Goal: Task Accomplishment & Management: Use online tool/utility

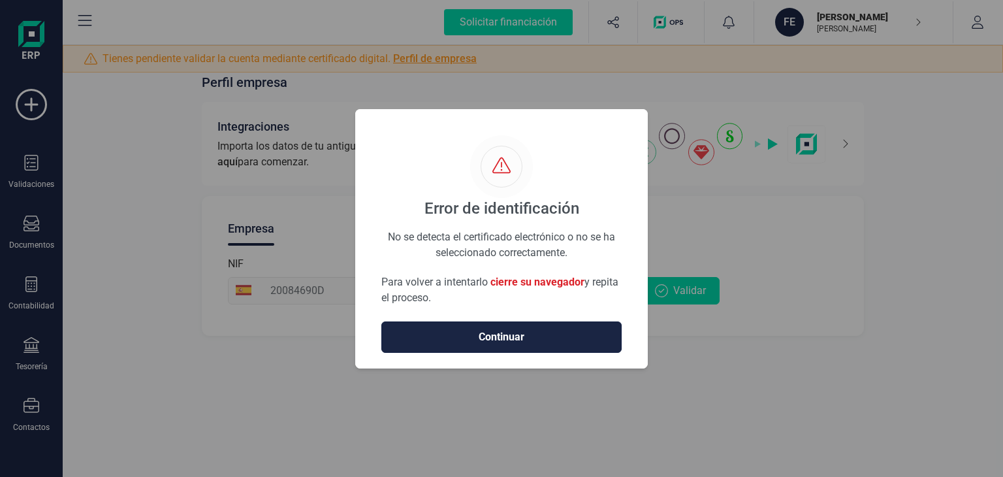
click at [531, 325] on button "Continuar" at bounding box center [501, 336] width 240 height 31
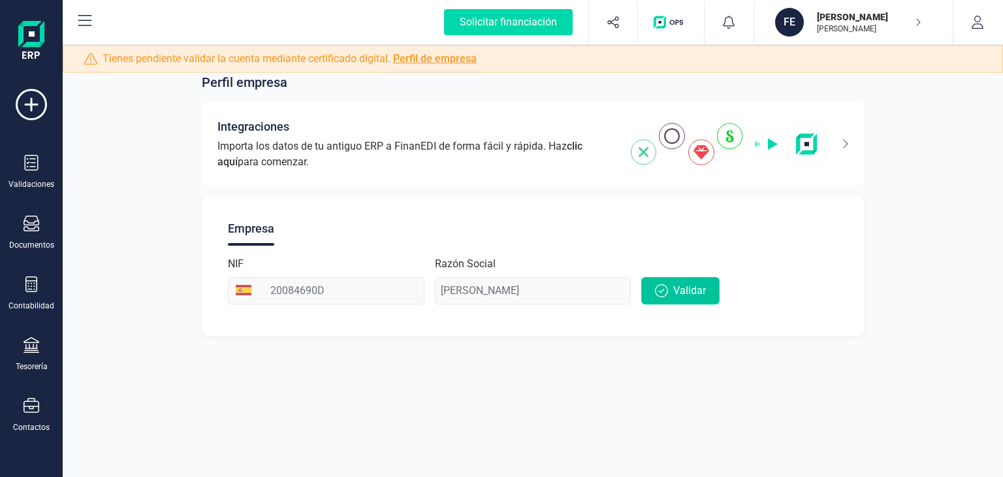
click at [682, 292] on span "Validar" at bounding box center [689, 291] width 33 height 16
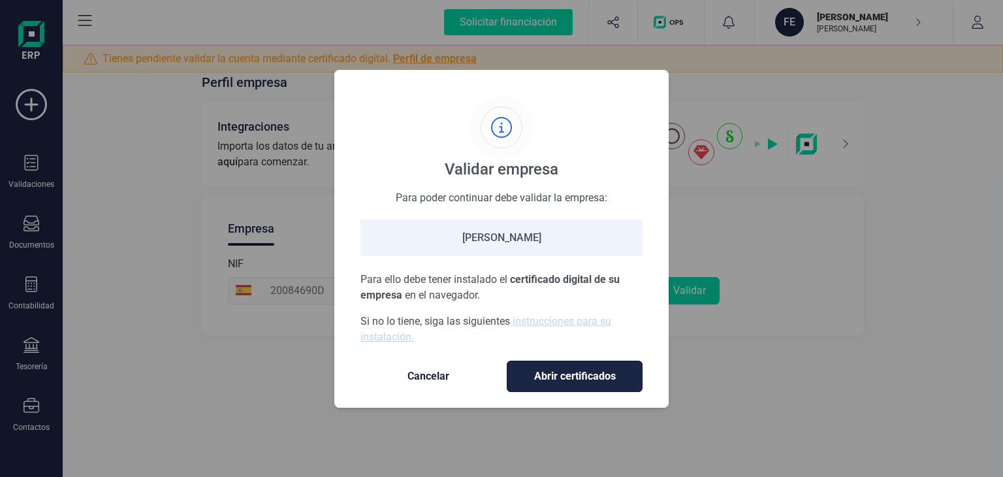
click at [588, 370] on span "Abrir certificados" at bounding box center [575, 376] width 108 height 16
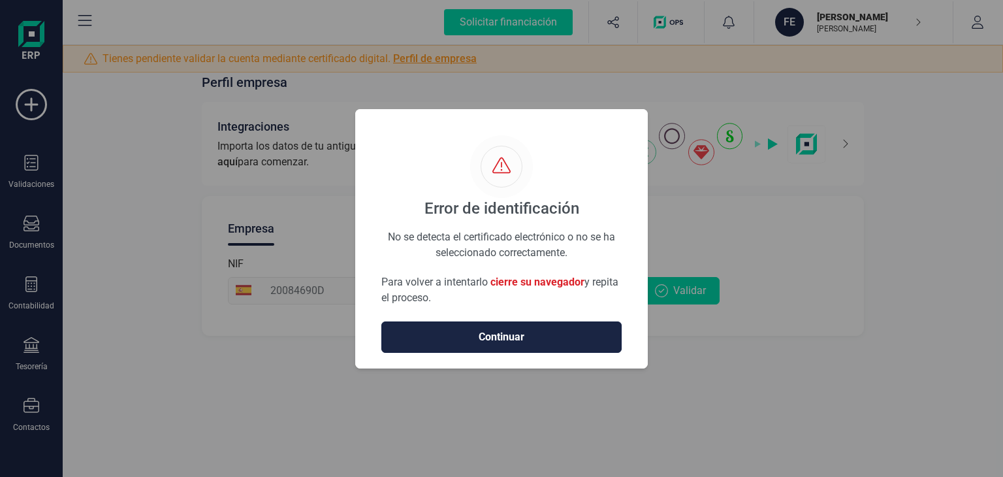
click at [557, 337] on span "Continuar" at bounding box center [501, 337] width 213 height 16
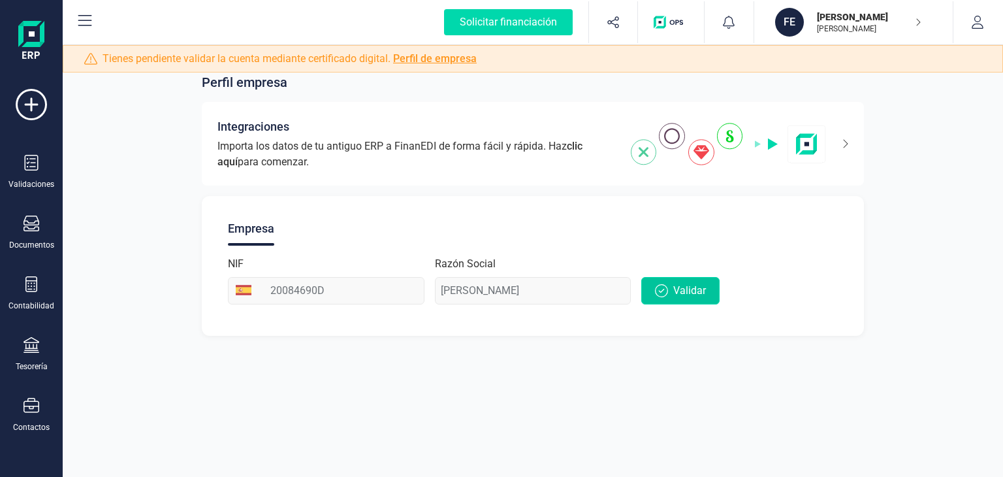
click at [679, 289] on span "Validar" at bounding box center [689, 291] width 33 height 16
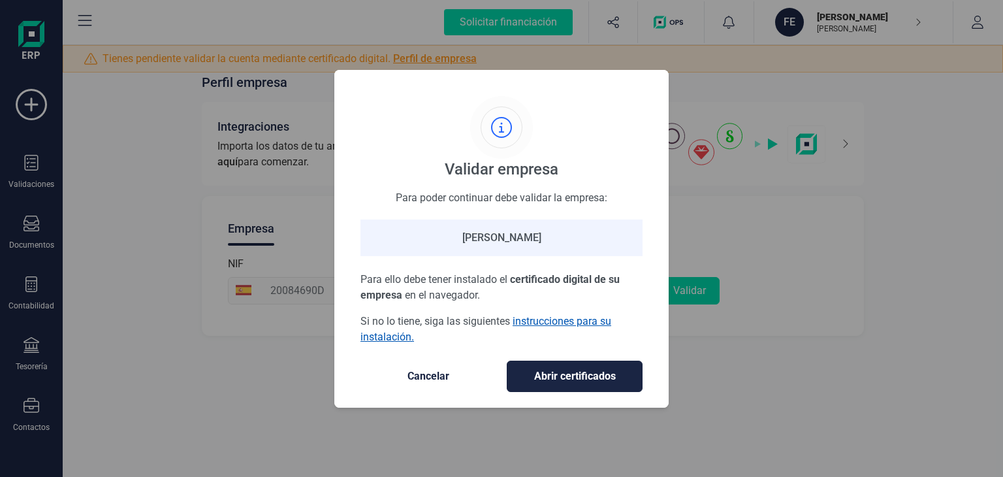
click at [593, 322] on link "instrucciones para su instalación." at bounding box center [486, 329] width 251 height 28
click at [568, 324] on link "instrucciones para su instalación." at bounding box center [486, 329] width 251 height 28
click at [603, 387] on button "Abrir certificados" at bounding box center [575, 376] width 136 height 31
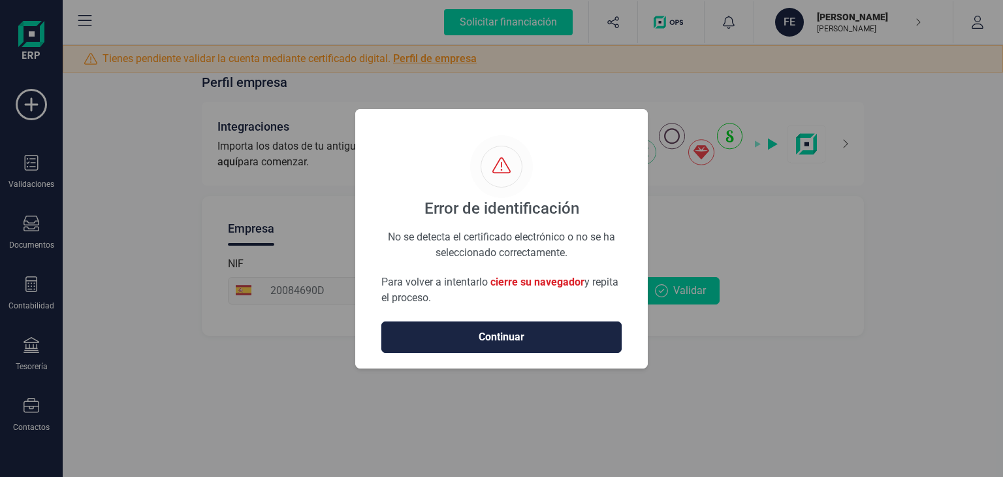
click at [551, 340] on span "Continuar" at bounding box center [501, 337] width 213 height 16
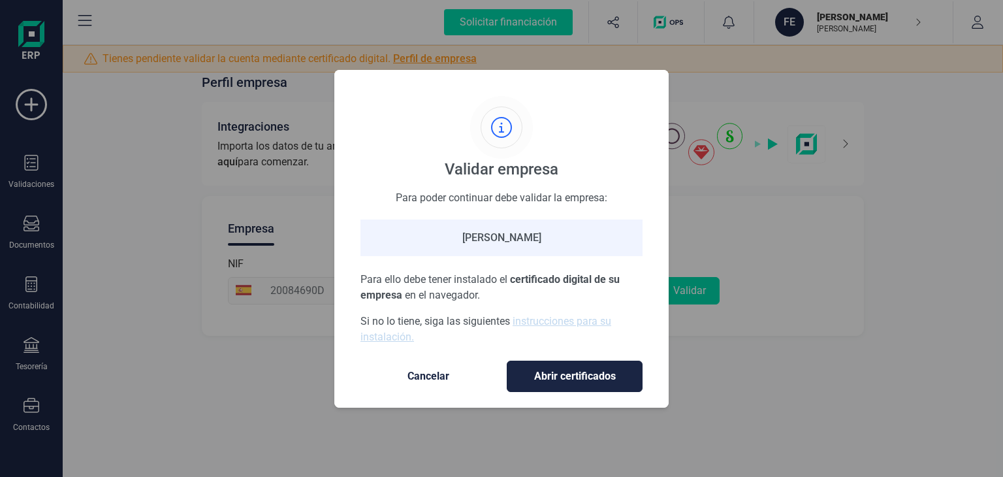
click at [526, 239] on div "[PERSON_NAME]" at bounding box center [502, 237] width 282 height 37
click at [565, 374] on span "Abrir certificados" at bounding box center [575, 376] width 108 height 16
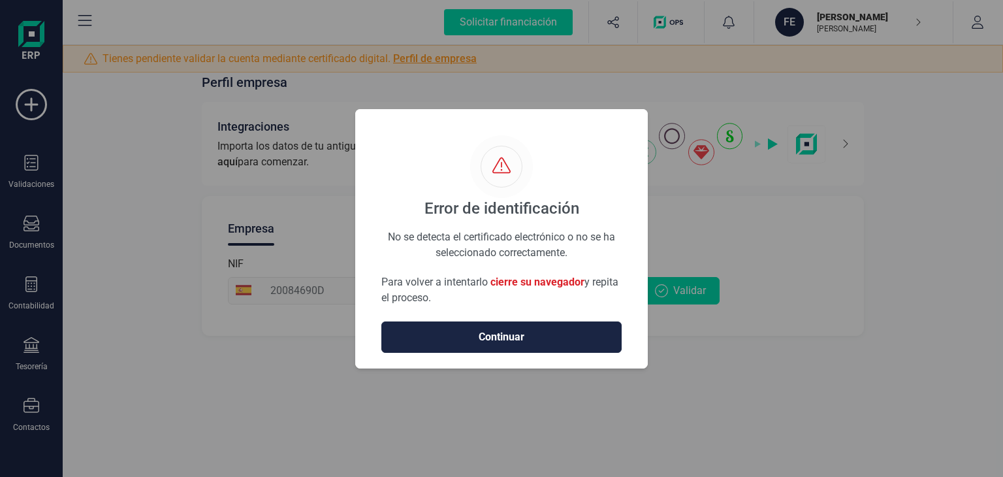
click at [557, 282] on span "cierre su navegador" at bounding box center [538, 282] width 94 height 12
click at [553, 341] on span "Continuar" at bounding box center [501, 337] width 213 height 16
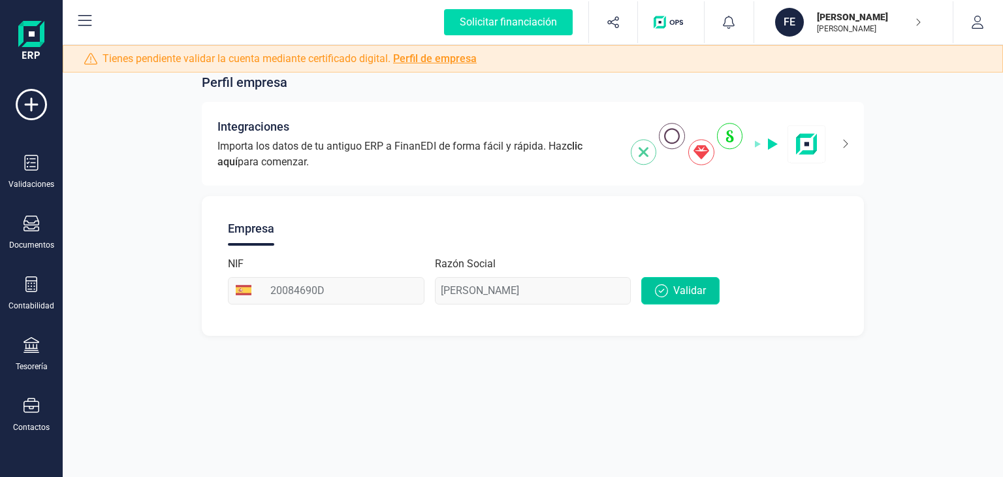
click at [668, 296] on icon "button" at bounding box center [661, 290] width 13 height 13
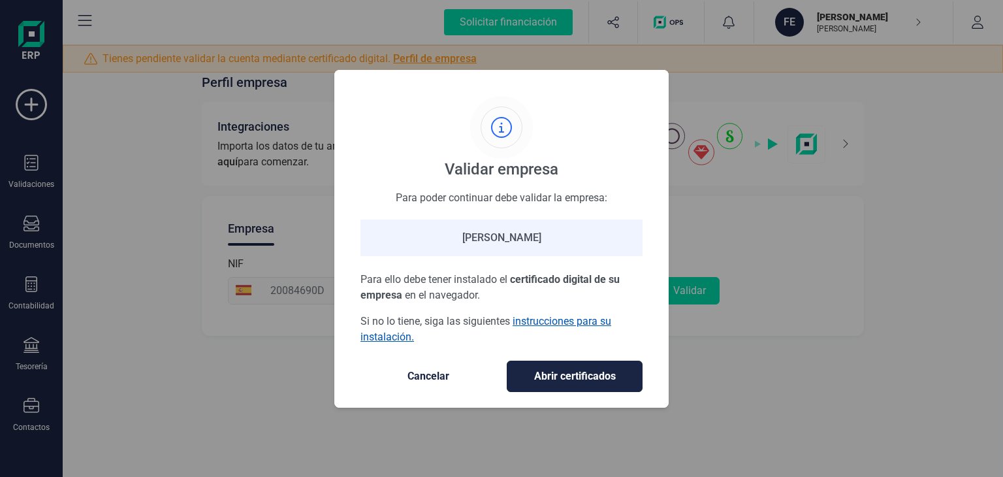
click at [546, 323] on link "instrucciones para su instalación." at bounding box center [486, 329] width 251 height 28
click at [440, 372] on span "Cancelar" at bounding box center [429, 376] width 110 height 16
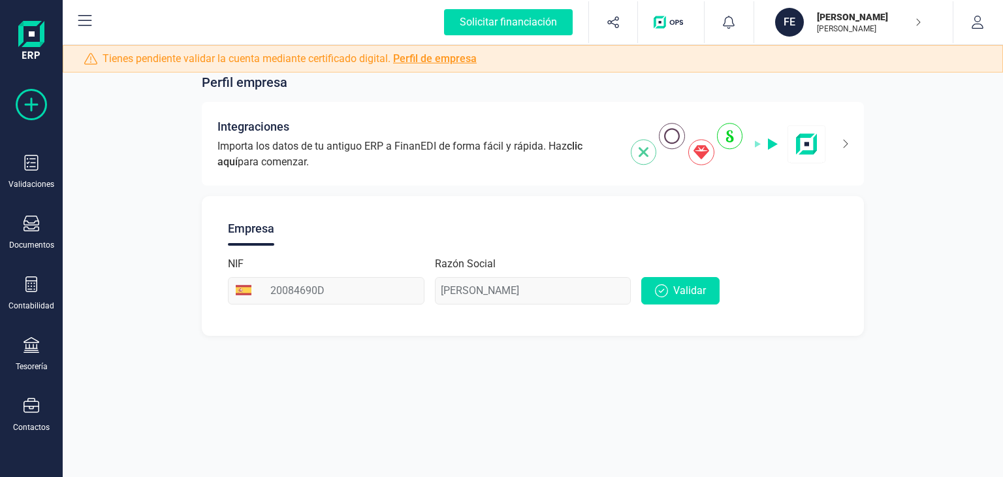
click at [30, 100] on icon at bounding box center [31, 104] width 31 height 31
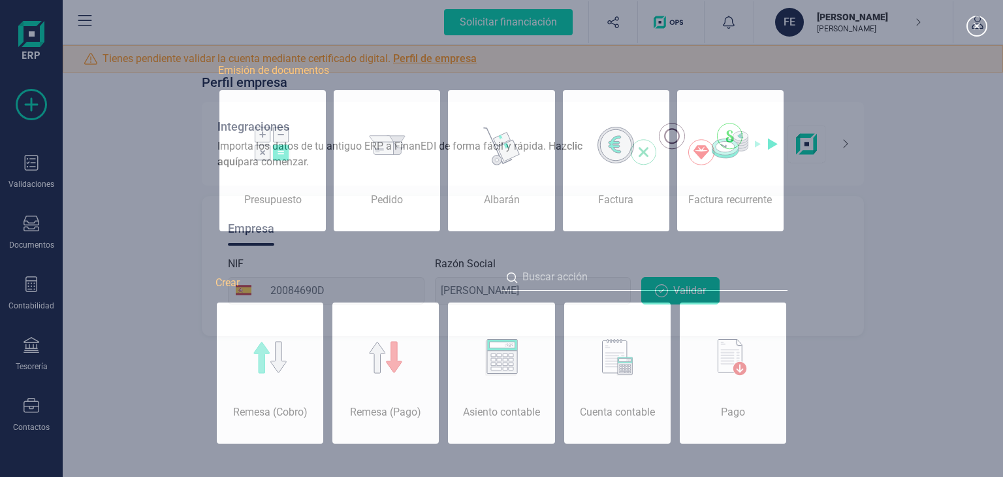
scroll to position [0, 65]
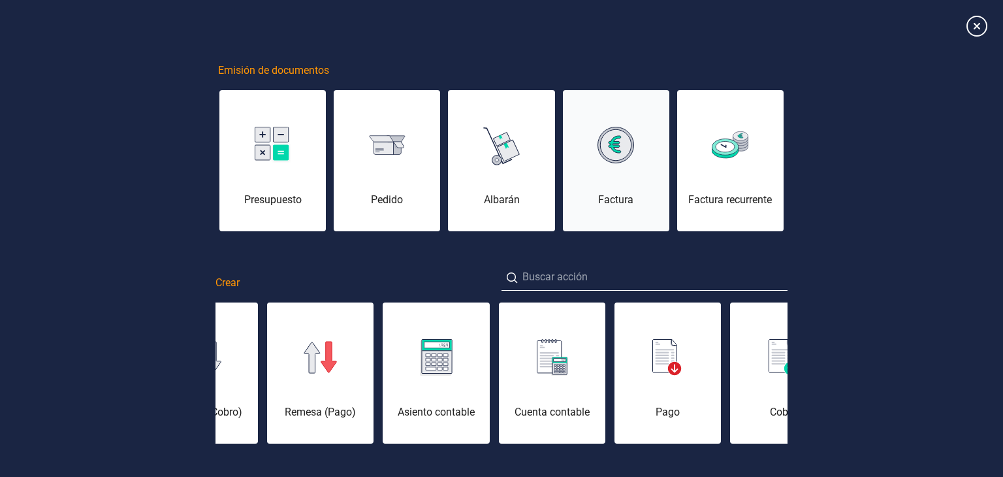
click at [645, 187] on div "Factura" at bounding box center [616, 168] width 106 height 78
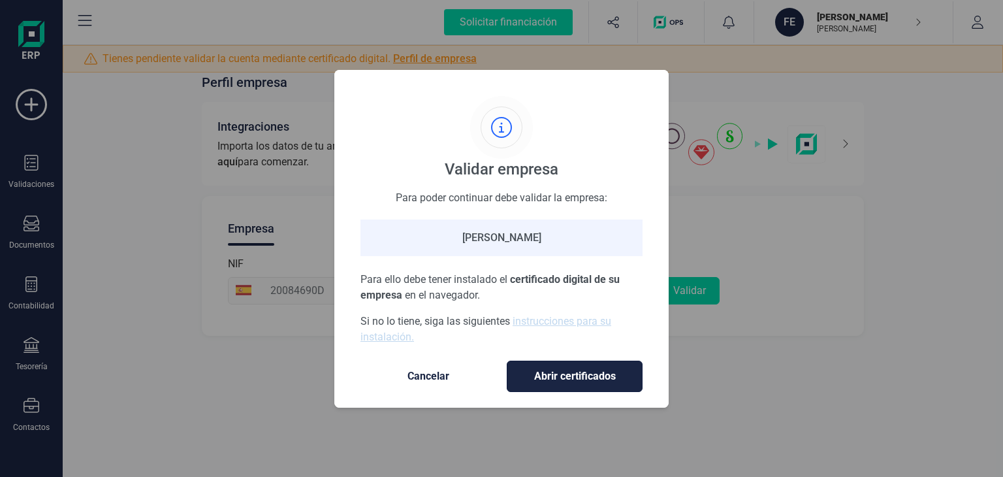
click at [594, 382] on button "Abrir certificados" at bounding box center [575, 376] width 136 height 31
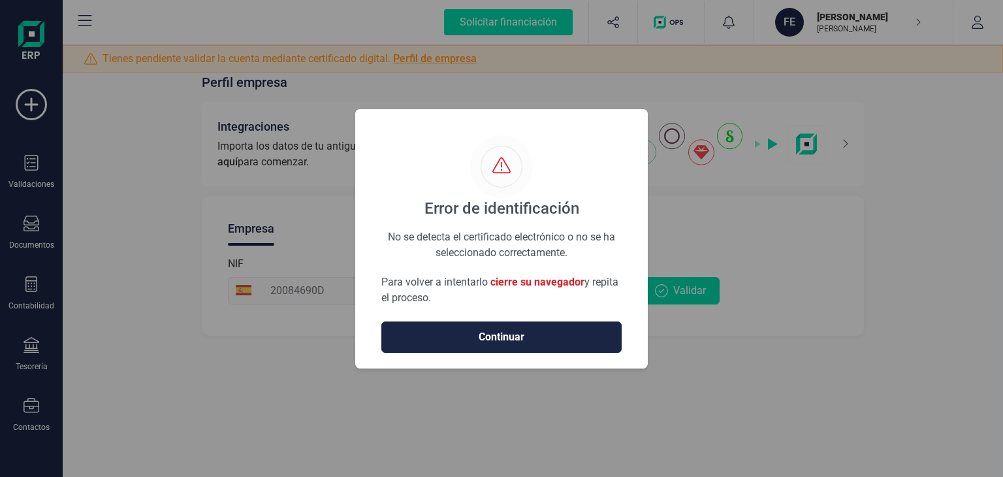
click at [674, 19] on div "Error de identificación No se detecta el certificado electrónico o no se ha sel…" at bounding box center [501, 238] width 1003 height 477
click at [491, 334] on span "Continuar" at bounding box center [501, 337] width 213 height 16
